Goal: Check status: Check status

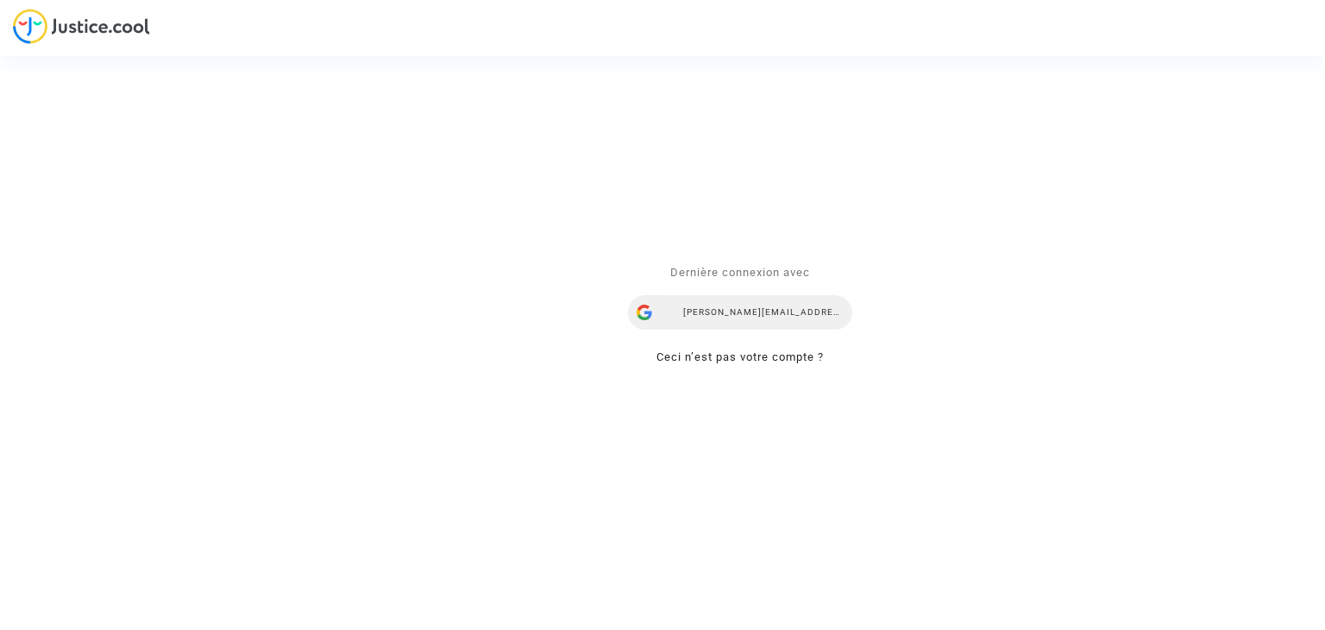
click at [790, 312] on div "[PERSON_NAME][EMAIL_ADDRESS][DOMAIN_NAME]" at bounding box center [740, 313] width 224 height 35
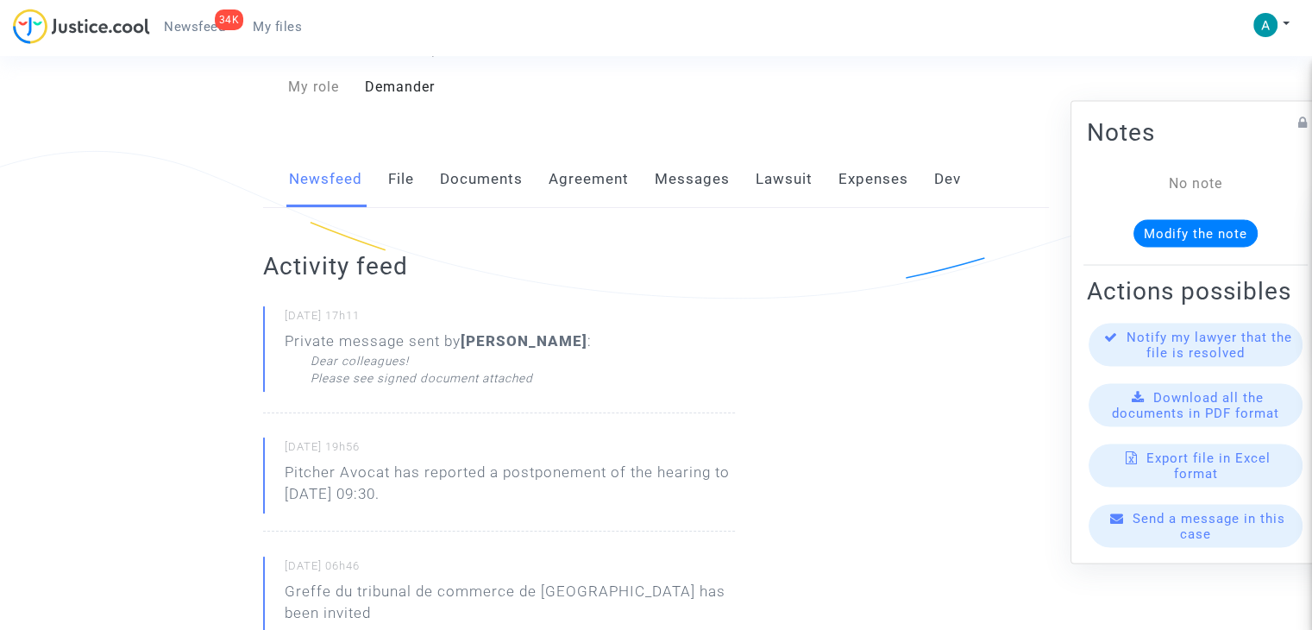
scroll to position [259, 0]
